Goal: Register for event/course

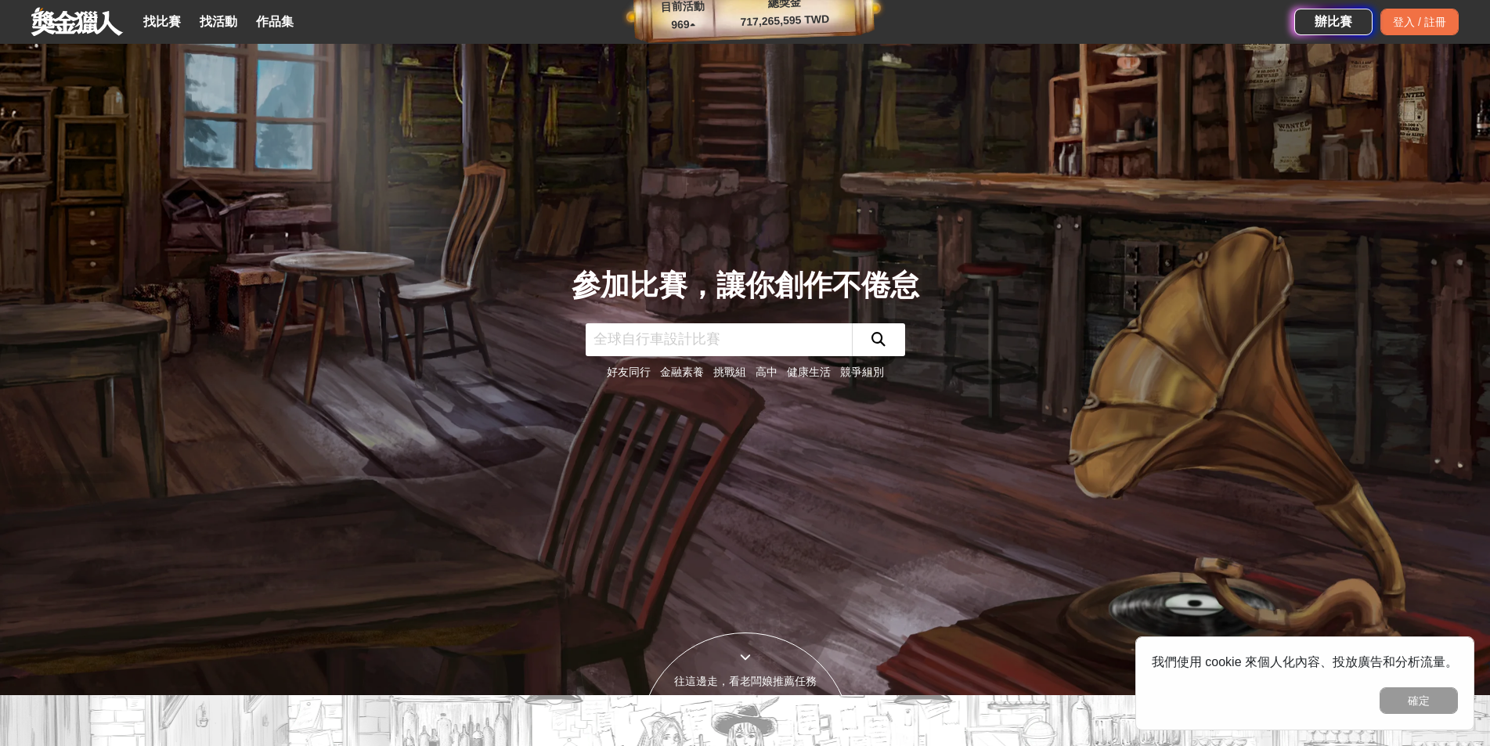
scroll to position [78, 0]
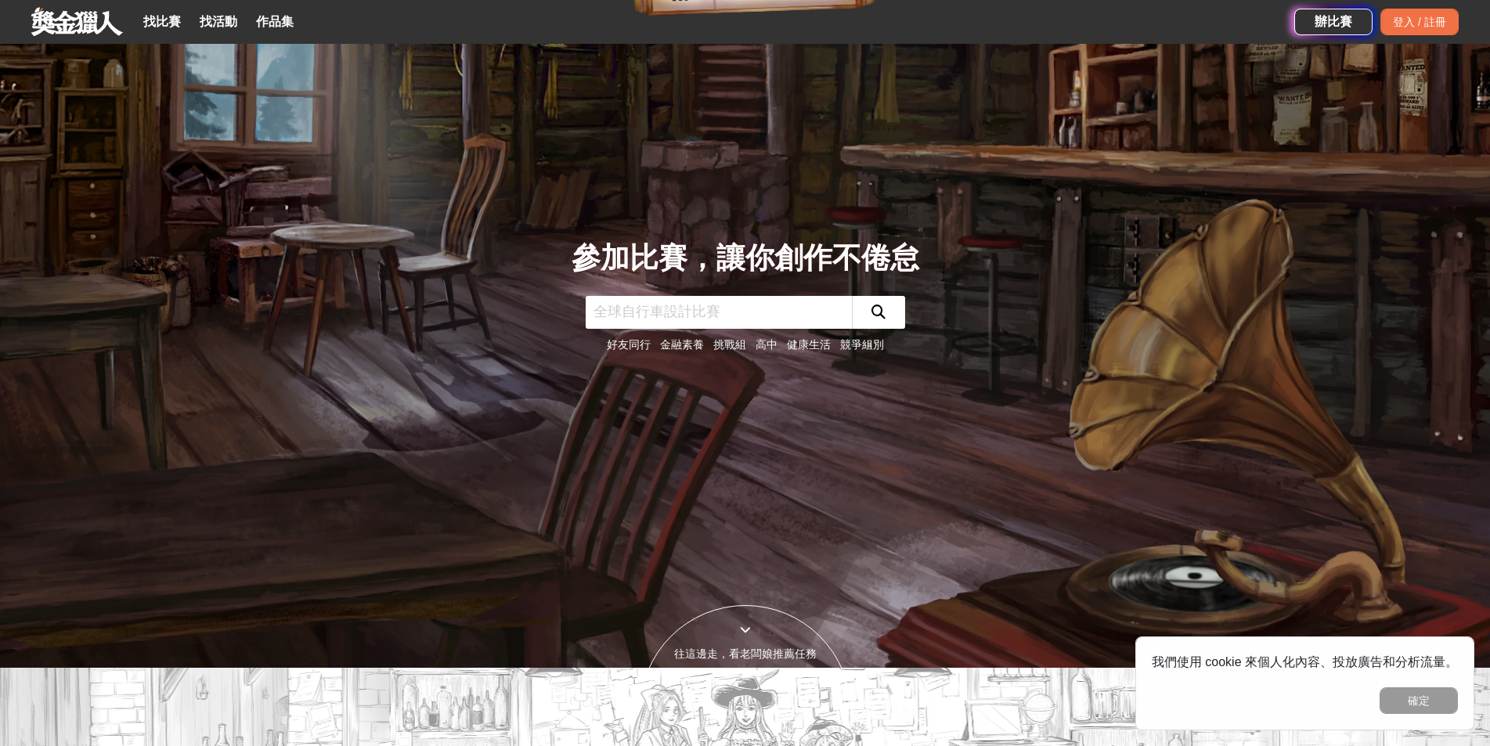
click at [690, 349] on link "金融素養" at bounding box center [682, 344] width 44 height 13
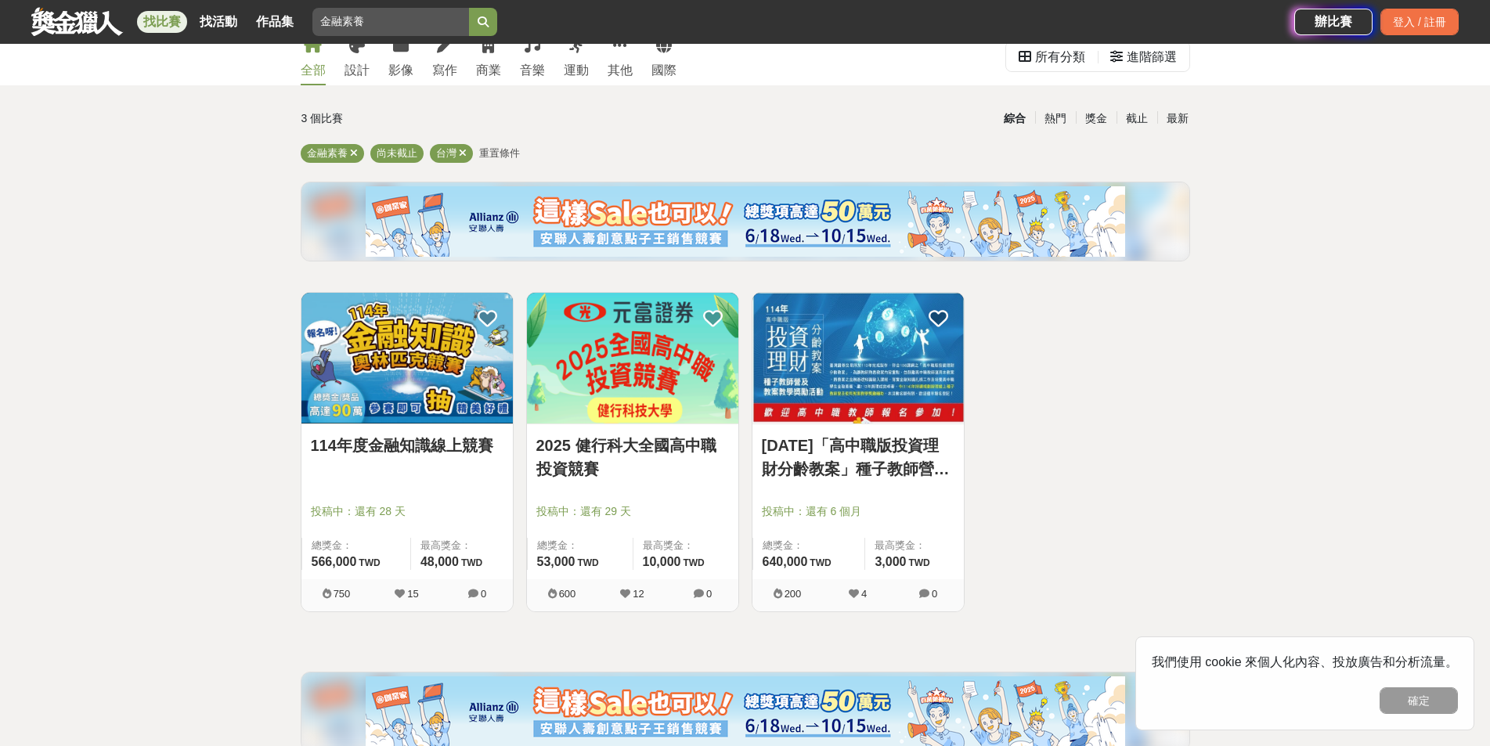
scroll to position [78, 0]
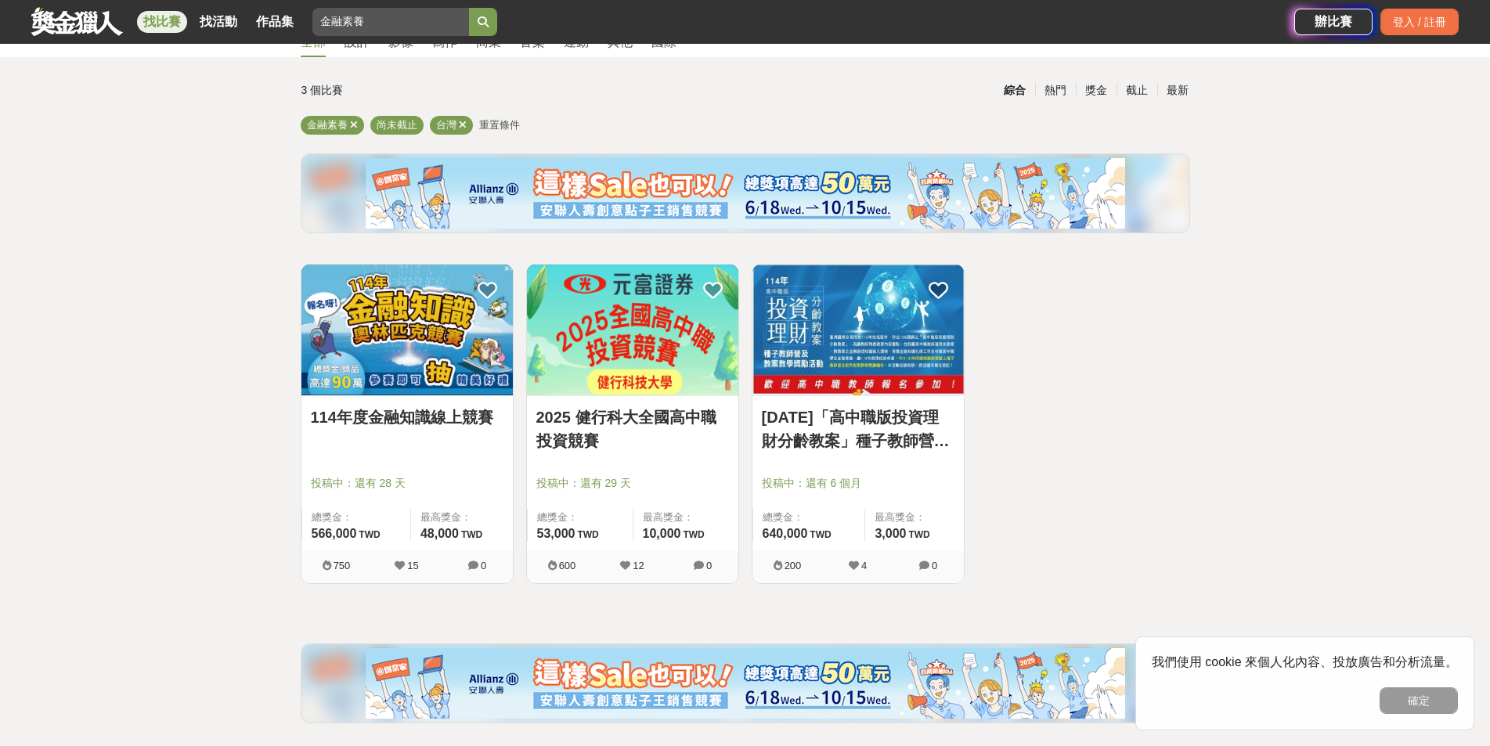
click at [622, 420] on link "2025 健行科大全國高中職投資競賽" at bounding box center [632, 428] width 193 height 47
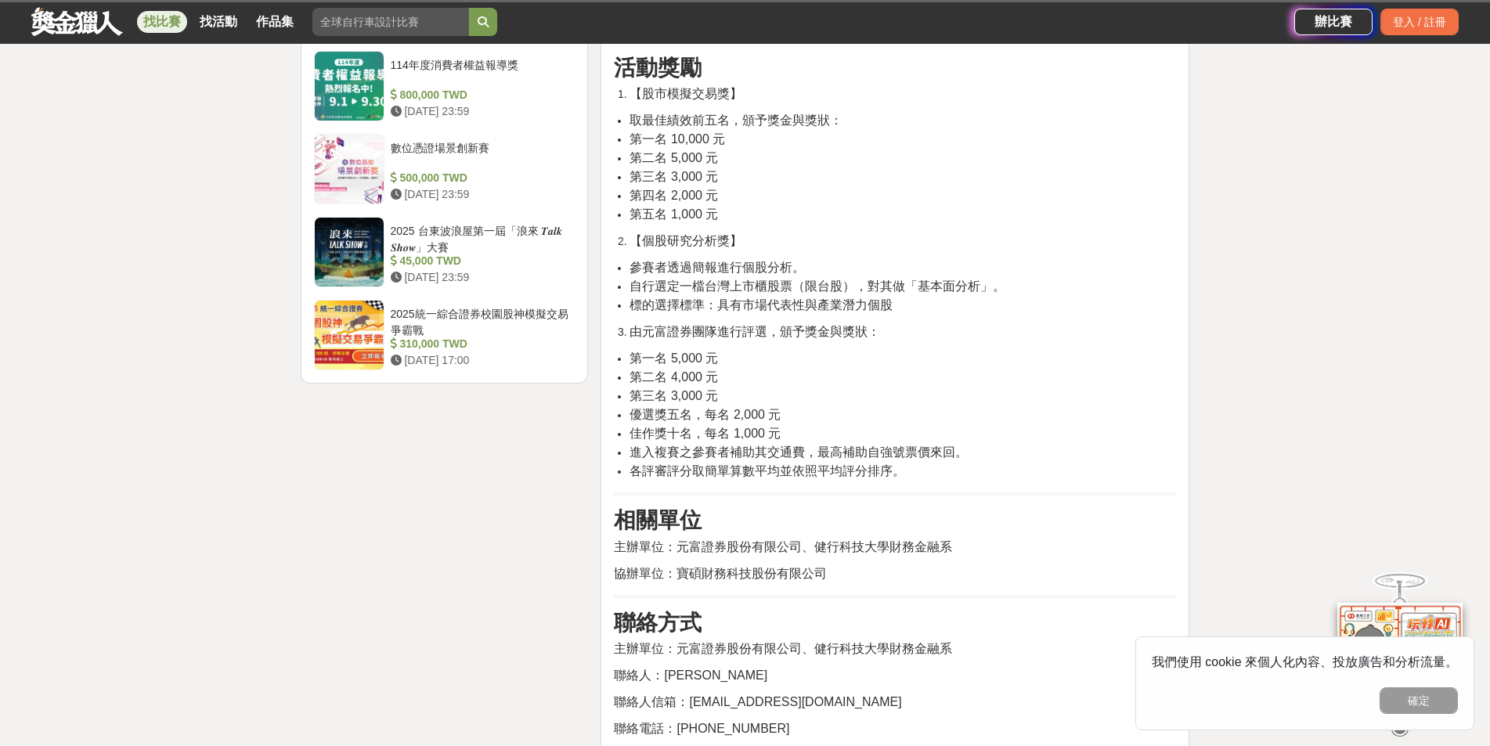
scroll to position [1957, 0]
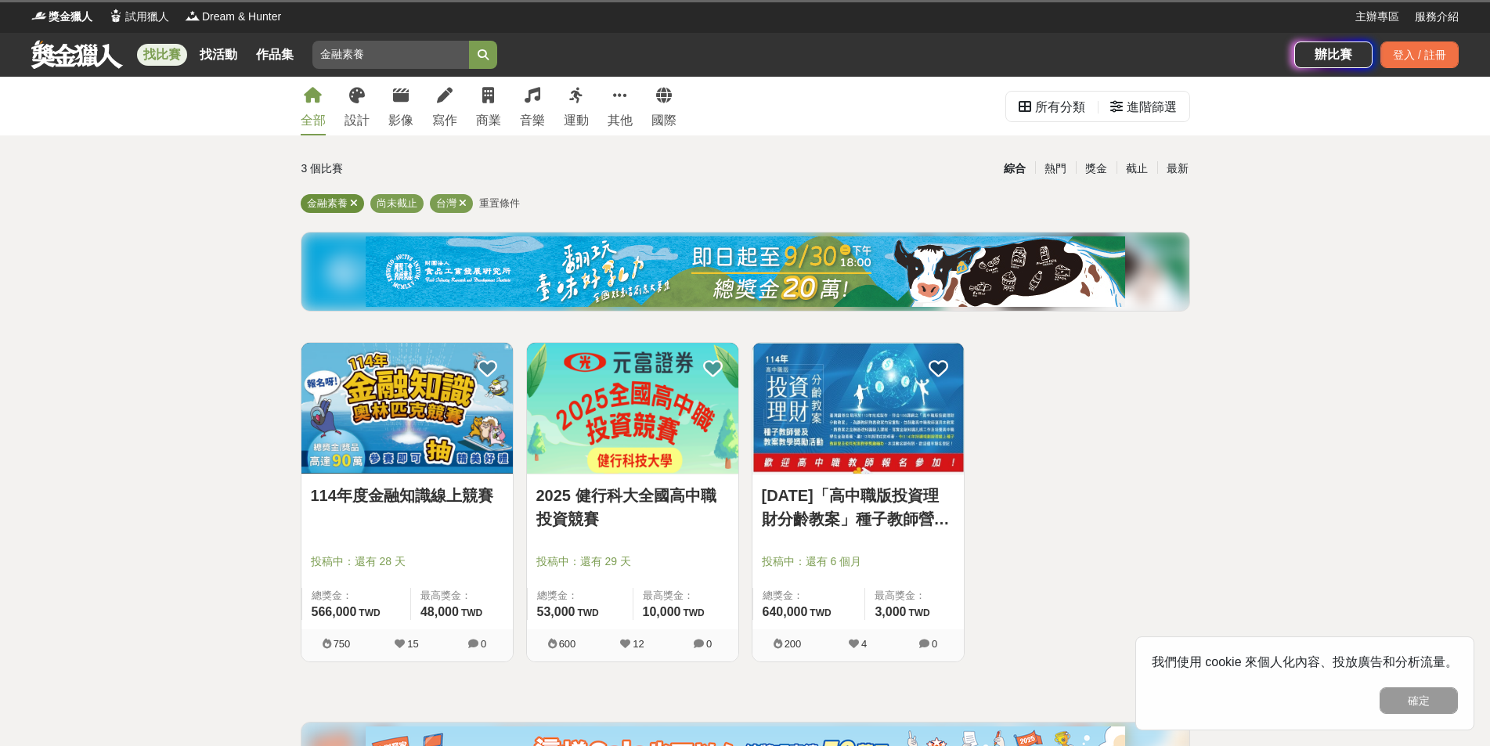
click at [355, 204] on icon at bounding box center [354, 203] width 8 height 10
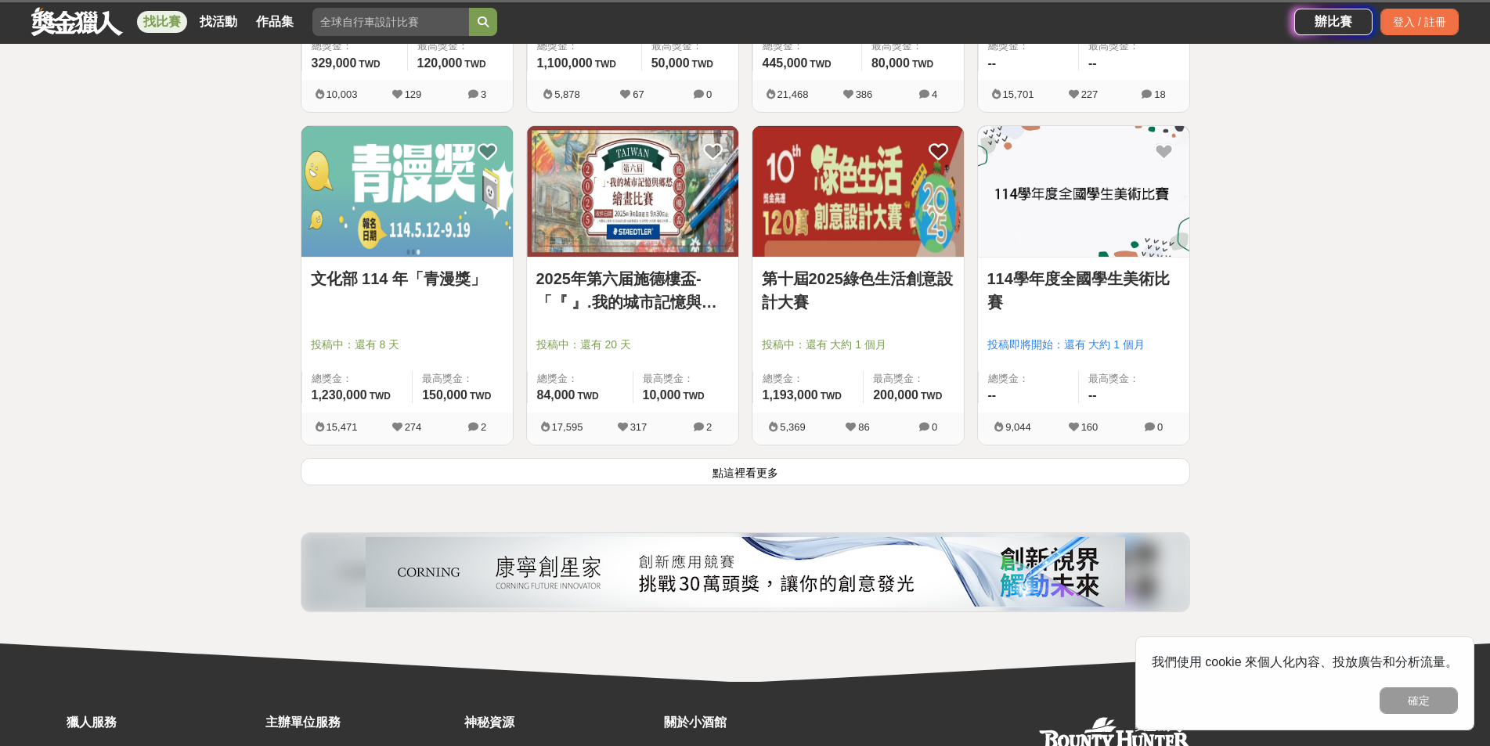
scroll to position [2034, 0]
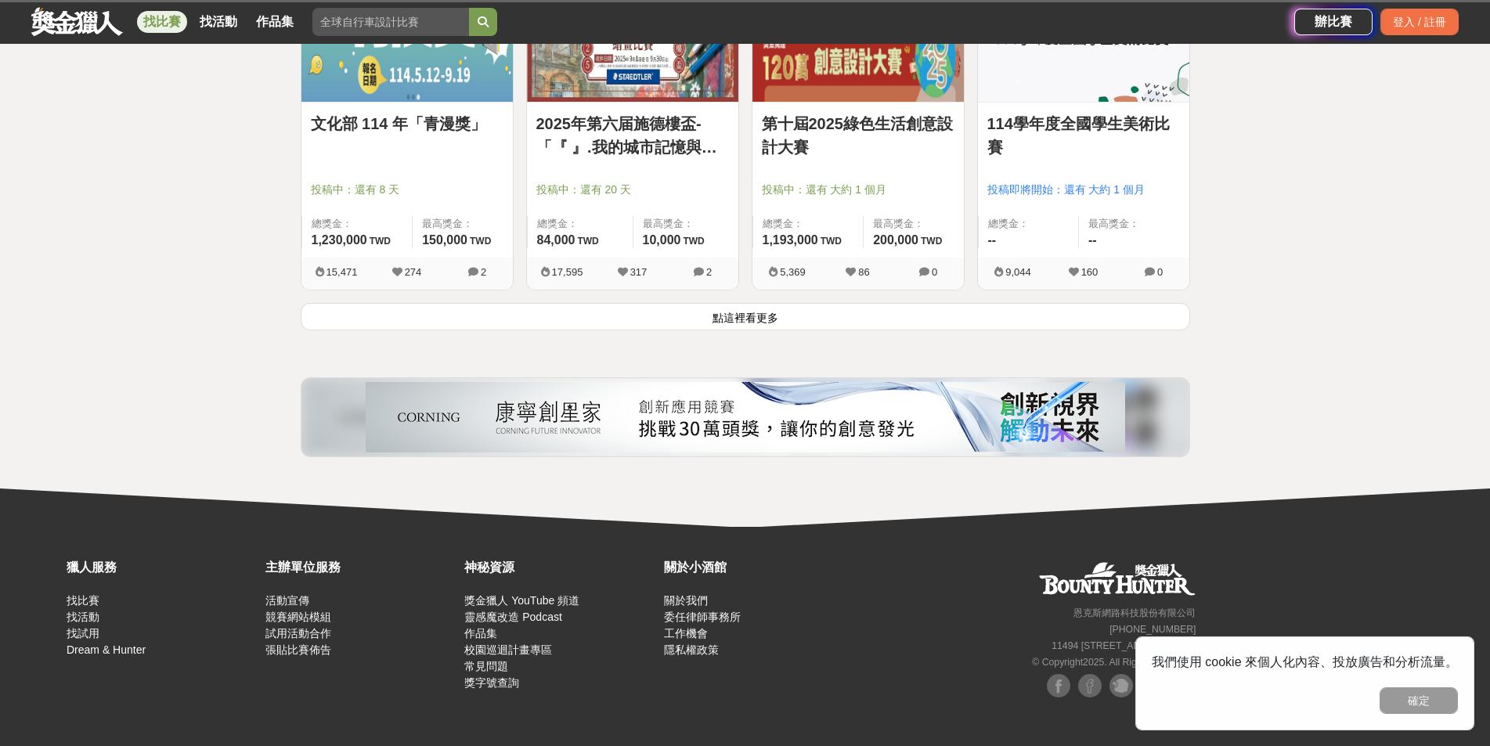
click at [721, 306] on button "點這裡看更多" at bounding box center [745, 316] width 889 height 27
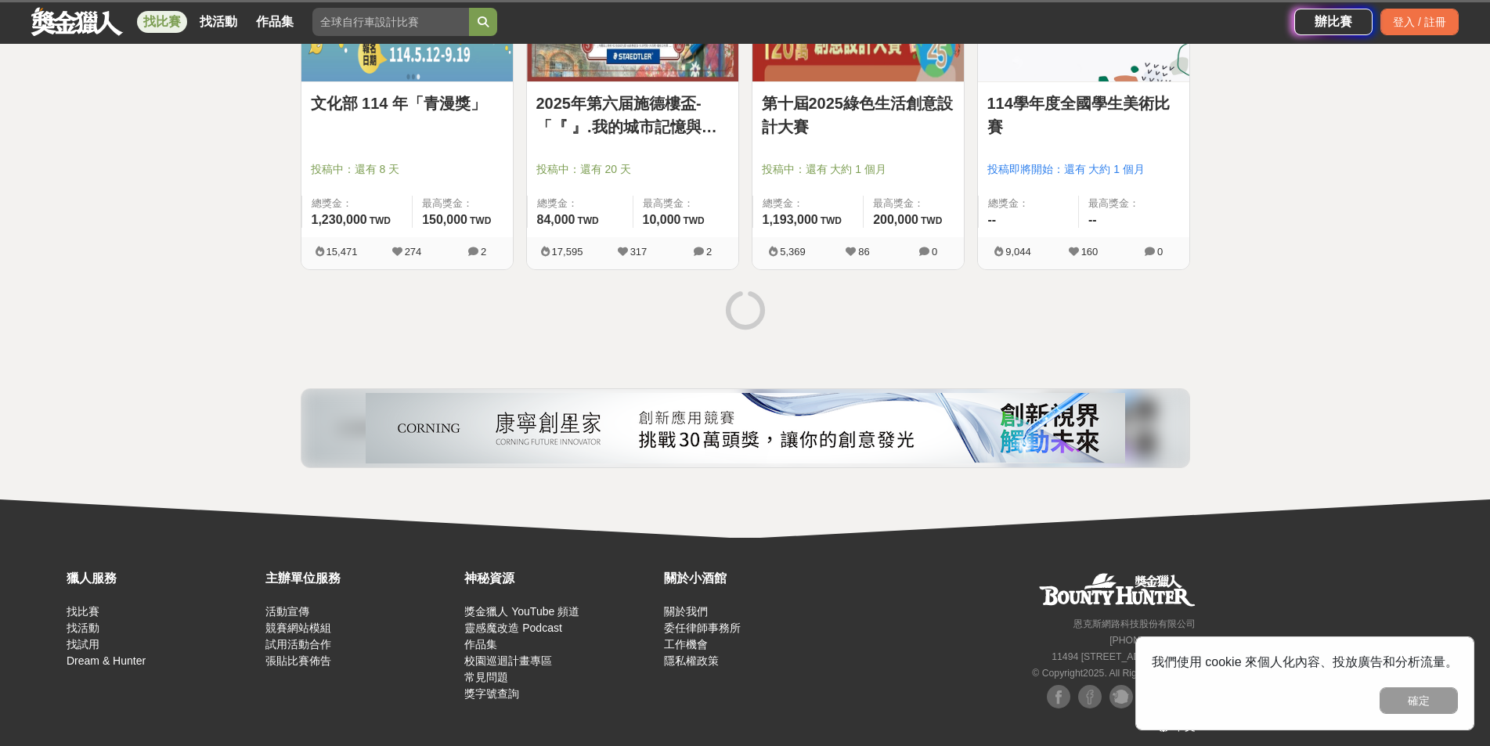
scroll to position [2065, 0]
